Goal: Task Accomplishment & Management: Manage account settings

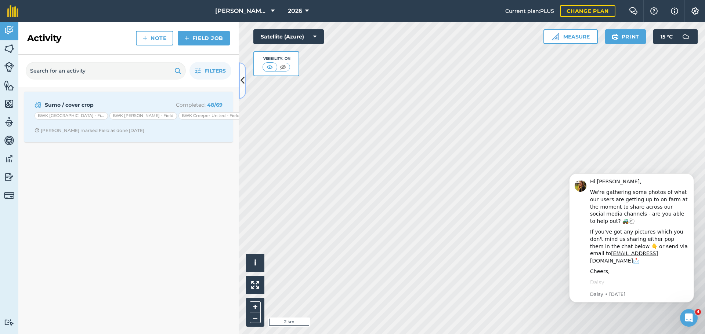
click at [243, 86] on icon at bounding box center [242, 80] width 4 height 13
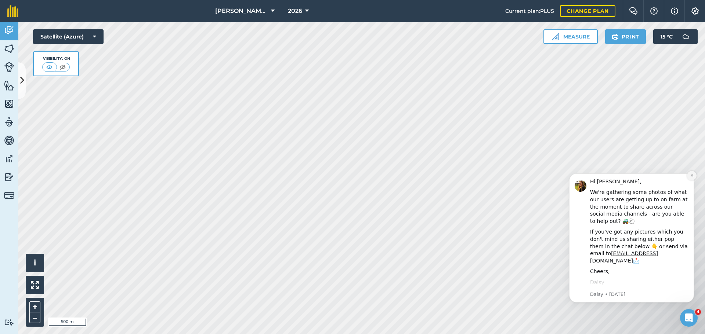
click at [691, 176] on icon "Dismiss notification" at bounding box center [691, 175] width 3 height 3
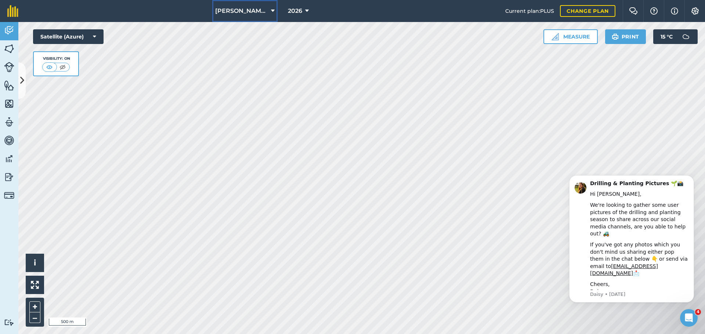
click at [270, 11] on button "Padfield Hayleys Partnership" at bounding box center [244, 11] width 65 height 22
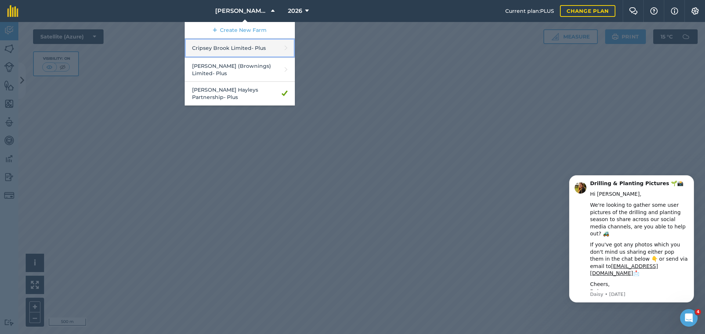
click at [248, 48] on link "Cripsey Brook Limited - Plus" at bounding box center [240, 48] width 110 height 19
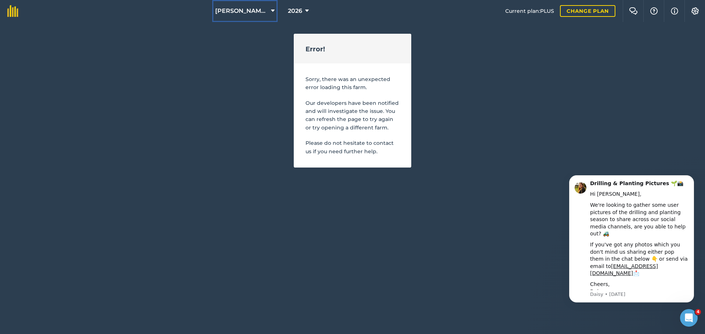
click at [259, 16] on button "Padfield Hayleys Partnership" at bounding box center [244, 11] width 65 height 22
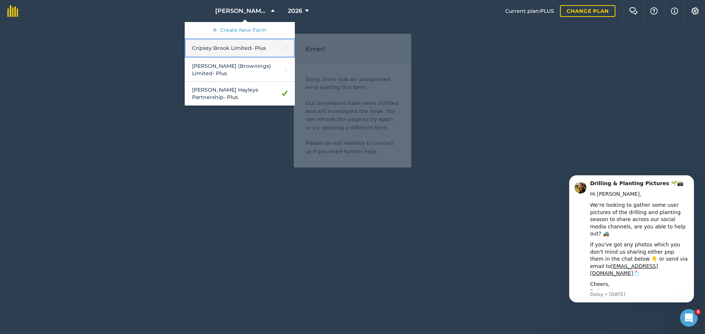
click at [251, 52] on link "Cripsey Brook Limited - Plus" at bounding box center [240, 48] width 110 height 19
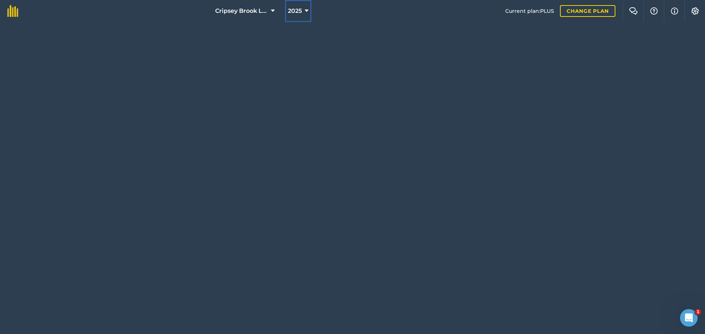
click at [297, 7] on span "2025" at bounding box center [295, 11] width 14 height 9
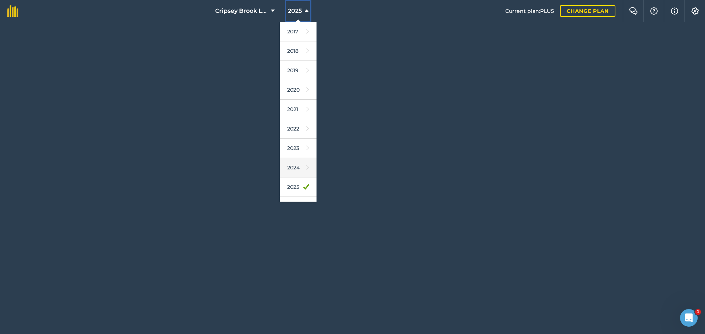
scroll to position [34, 0]
click at [299, 172] on link "2026" at bounding box center [298, 172] width 37 height 19
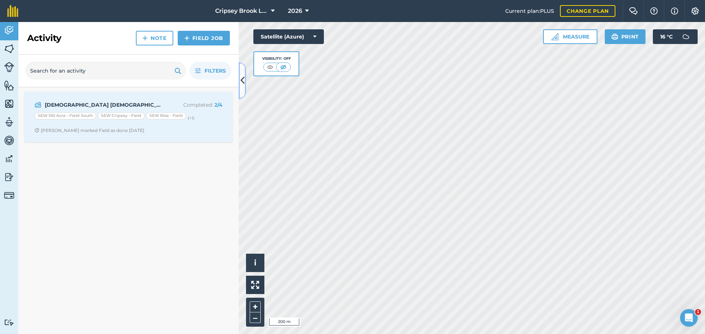
click at [241, 83] on icon at bounding box center [242, 80] width 4 height 13
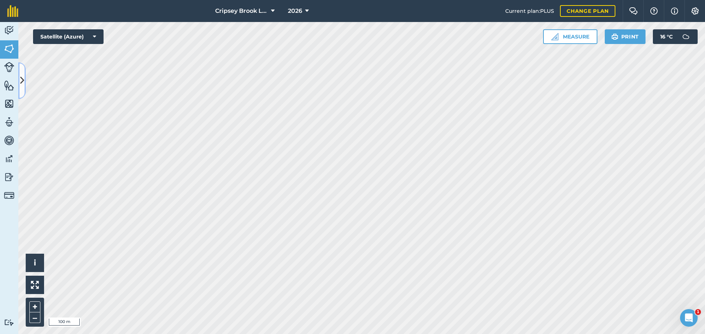
click at [23, 80] on icon at bounding box center [22, 80] width 4 height 13
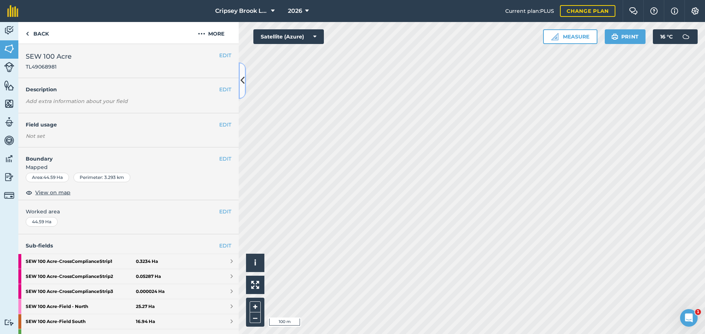
scroll to position [70, 0]
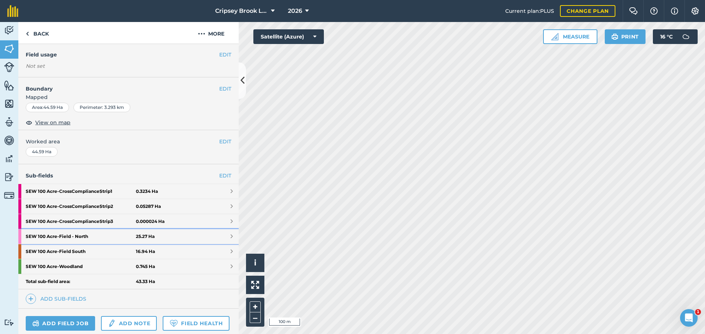
click at [65, 238] on strong "SEW 100 Acre - Field - [GEOGRAPHIC_DATA]" at bounding box center [81, 236] width 110 height 15
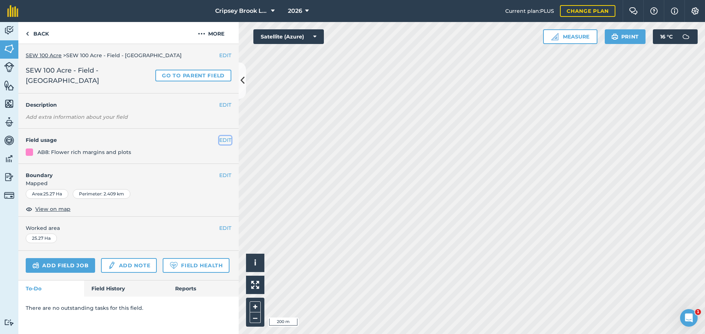
click at [222, 136] on button "EDIT" at bounding box center [225, 140] width 12 height 8
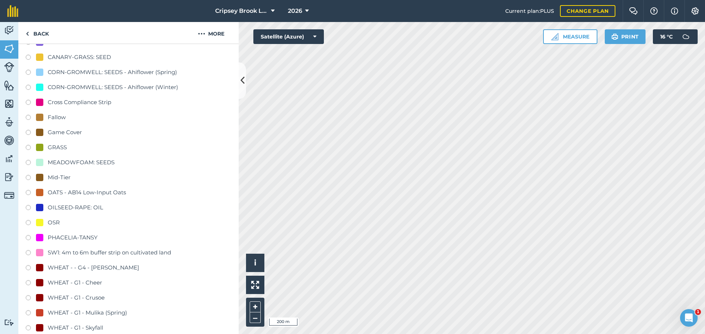
scroll to position [293, 0]
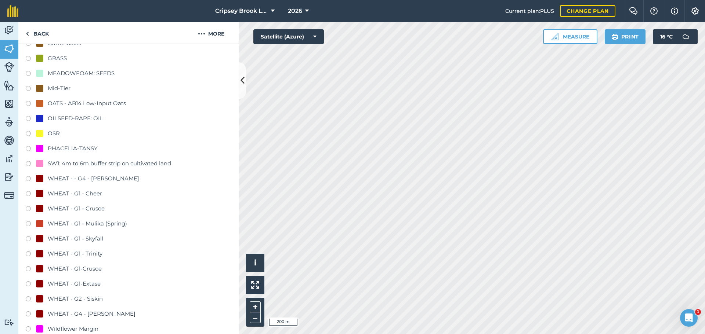
click at [87, 235] on div "WHEAT - G1 - Skyfall" at bounding box center [75, 239] width 55 height 9
radio input "true"
radio input "false"
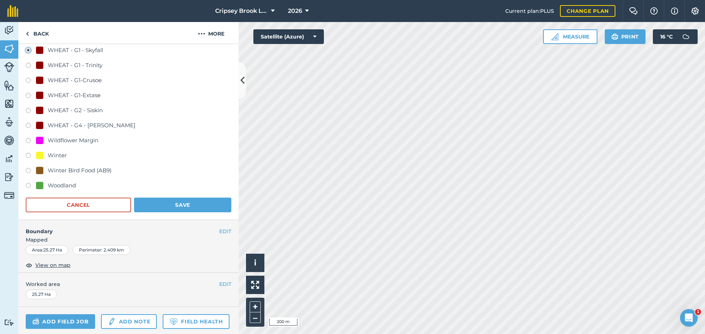
scroll to position [483, 0]
click at [178, 197] on button "Save" at bounding box center [182, 204] width 97 height 15
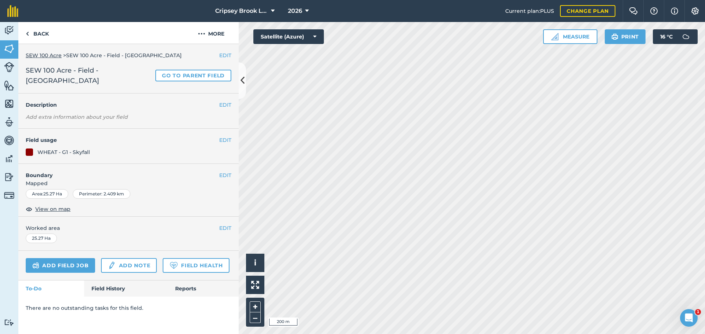
scroll to position [0, 0]
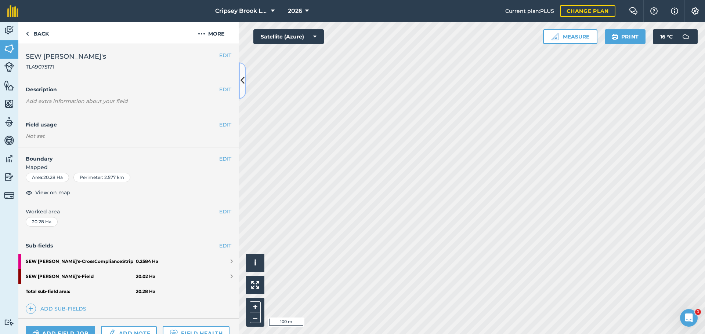
click at [245, 85] on button at bounding box center [242, 80] width 7 height 37
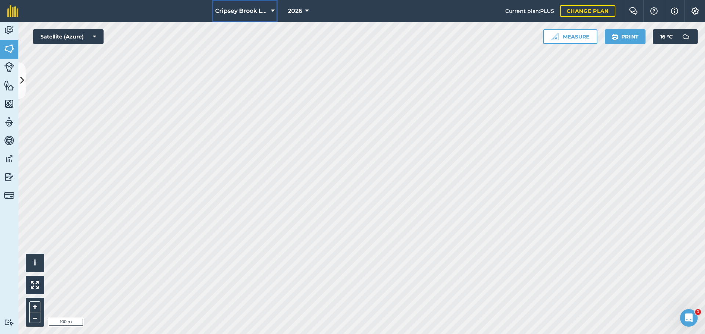
click at [262, 4] on button "Cripsey Brook Limited" at bounding box center [244, 11] width 65 height 22
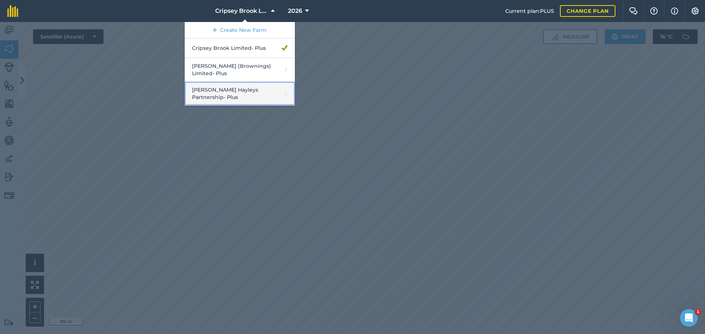
click at [240, 89] on link "[PERSON_NAME] Hayleys Partnership - Plus" at bounding box center [240, 94] width 110 height 24
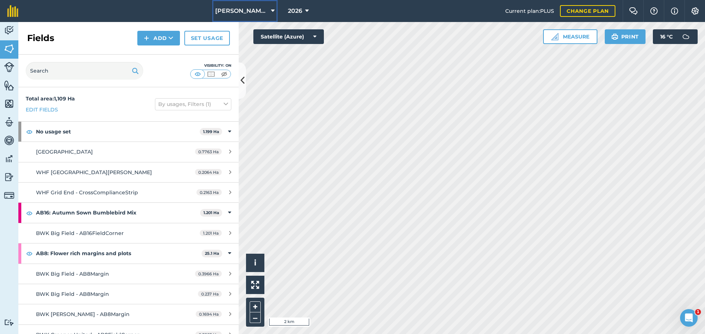
click at [253, 11] on span "[PERSON_NAME] Hayleys Partnership" at bounding box center [241, 11] width 53 height 9
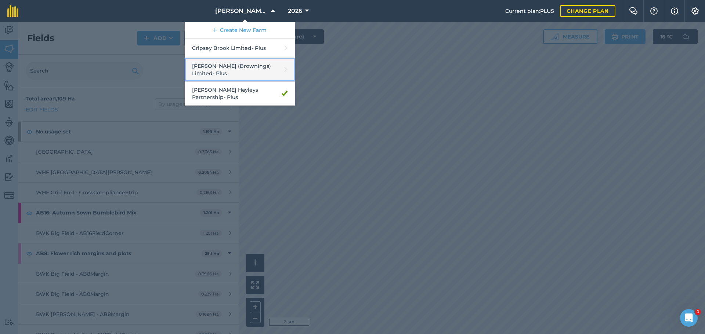
click at [228, 62] on link "[PERSON_NAME] (Brownings) Limited - Plus" at bounding box center [240, 70] width 110 height 24
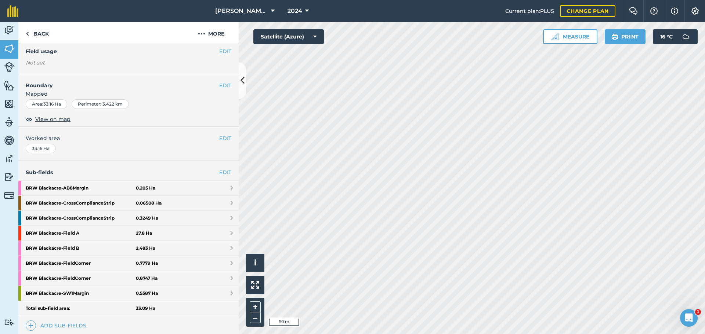
scroll to position [65, 0]
click at [91, 277] on strong "BRW Blackacre - FieldCorner" at bounding box center [81, 278] width 110 height 15
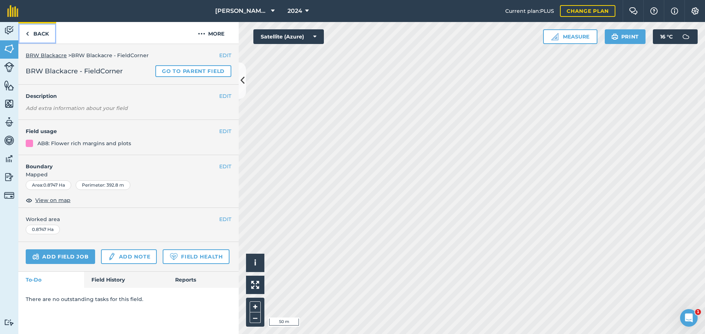
click at [34, 35] on link "Back" at bounding box center [37, 33] width 38 height 22
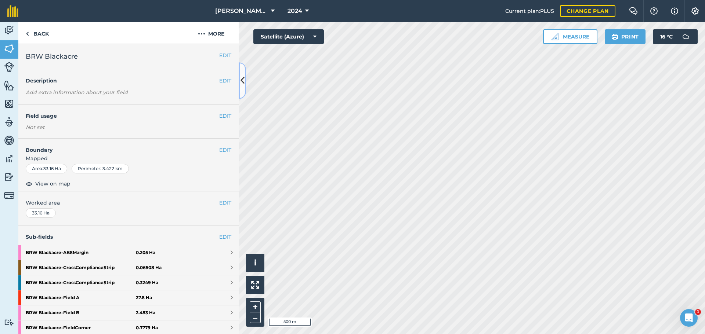
click at [245, 77] on button at bounding box center [242, 80] width 7 height 37
